Goal: Task Accomplishment & Management: Manage account settings

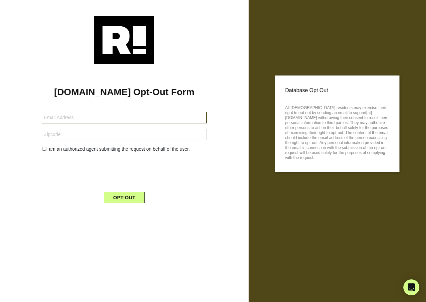
type input "theowensagency@aol.com"
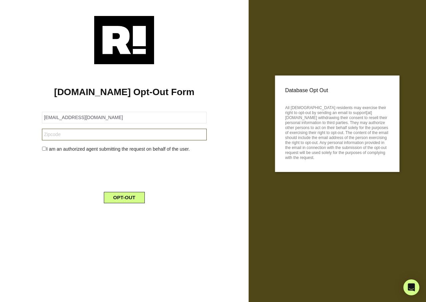
type input "87120"
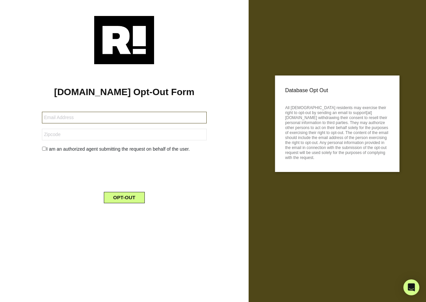
type input "[EMAIL_ADDRESS][DOMAIN_NAME]"
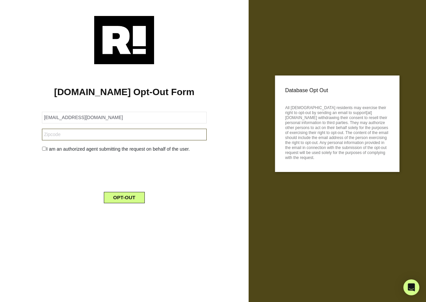
type input "80027"
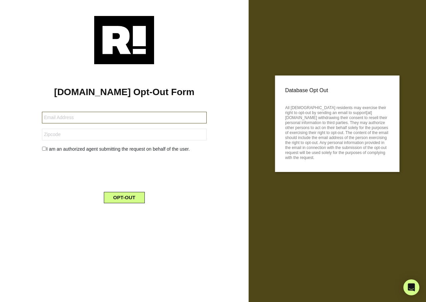
type input "terebear54@icloud.com"
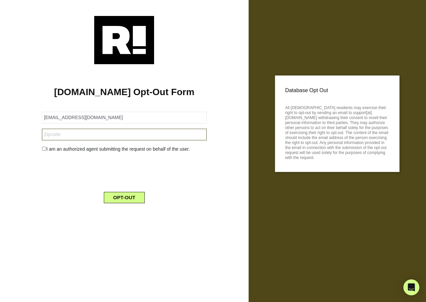
type input "79706"
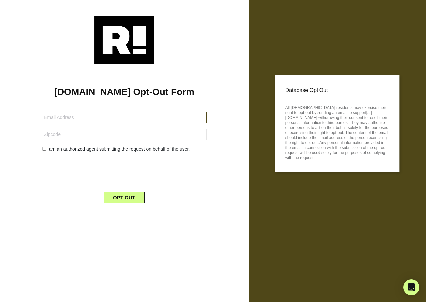
type input "ljdecker@bresnan.net"
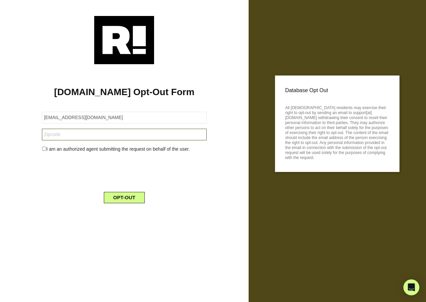
type input "59912"
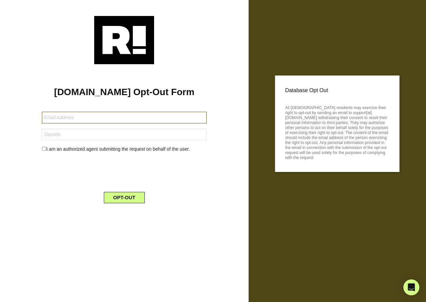
type input "[EMAIL_ADDRESS][DOMAIN_NAME]"
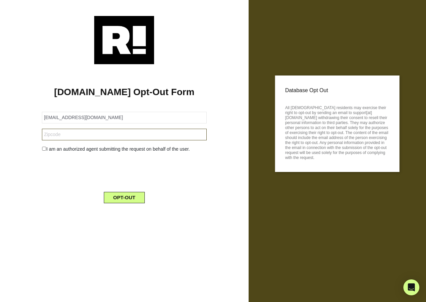
type input "27249"
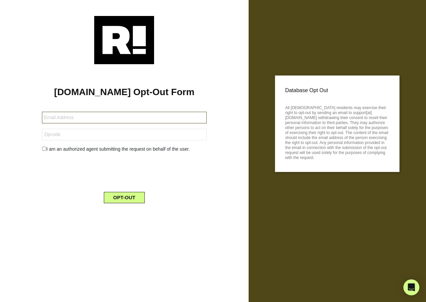
type input "earlene.191@yahoo.com"
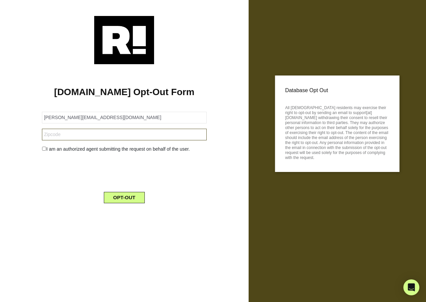
type input "71635"
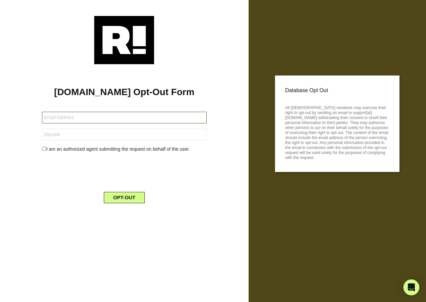
type input "[EMAIL_ADDRESS][DOMAIN_NAME]"
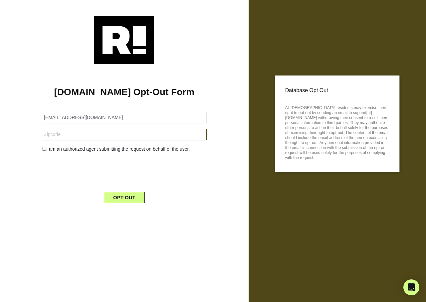
type input "04927"
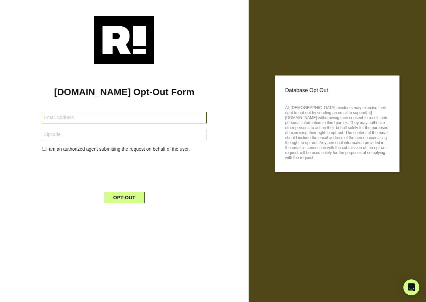
type input "[EMAIL_ADDRESS][DOMAIN_NAME]"
type input "89113"
type input "[EMAIL_ADDRESS][DOMAIN_NAME]"
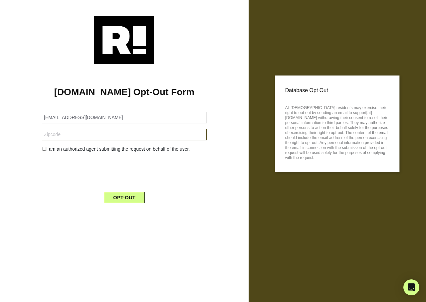
type input "89501"
